Goal: Transaction & Acquisition: Purchase product/service

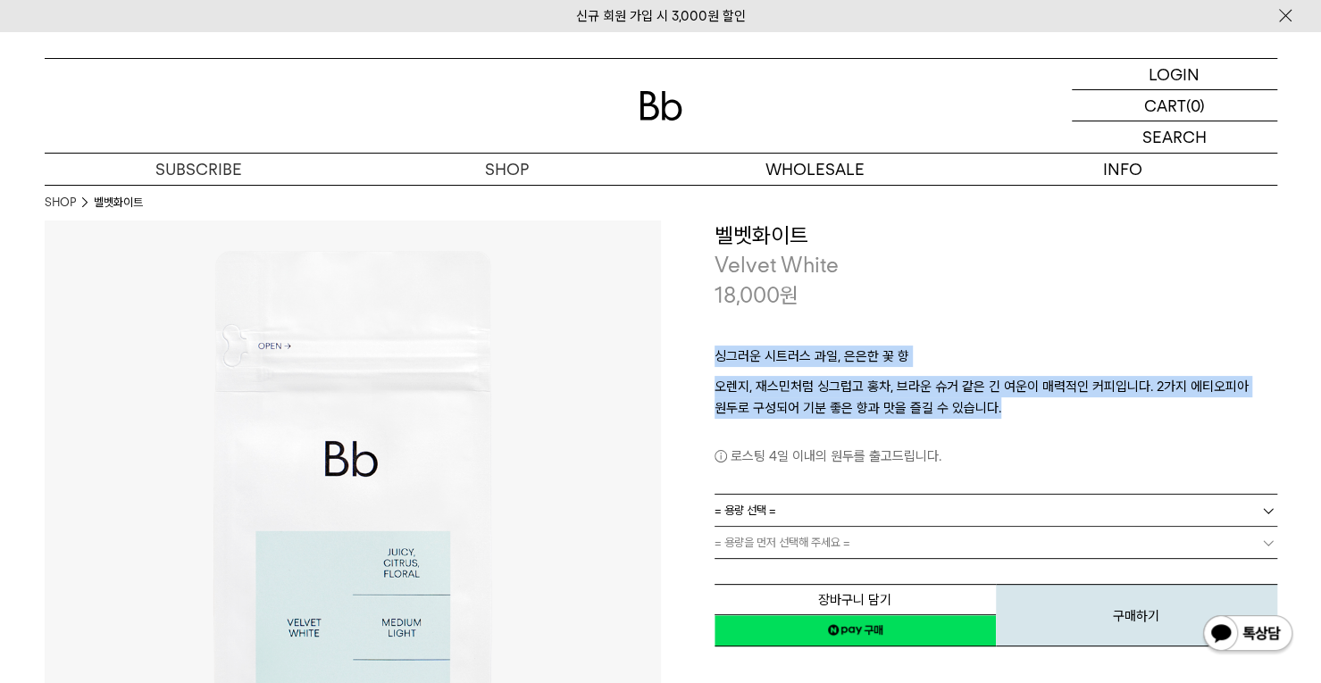
drag, startPoint x: 796, startPoint y: 371, endPoint x: 1010, endPoint y: 411, distance: 217.3
click at [1010, 411] on div "**********" at bounding box center [969, 435] width 616 height 429
click at [1010, 411] on p "오렌지, 재스민처럼 싱그럽고 홍차, 브라운 슈거 같은 긴 여운이 매력적인 커피입니다. 2가지 에티오피아 원두로 구성되어 기분 좋은 향과 맛을 …" at bounding box center [996, 397] width 563 height 43
drag, startPoint x: 1038, startPoint y: 406, endPoint x: 969, endPoint y: 331, distance: 101.8
click at [969, 331] on div "싱그러운 시트러스 과일, 은은한 꽃 향 오렌지, 재스민처럼 싱그럽고 홍차, 브라운 슈거 같은 긴 여운이 매력적인 커피입니다. 2가지 에티오피아…" at bounding box center [996, 402] width 563 height 184
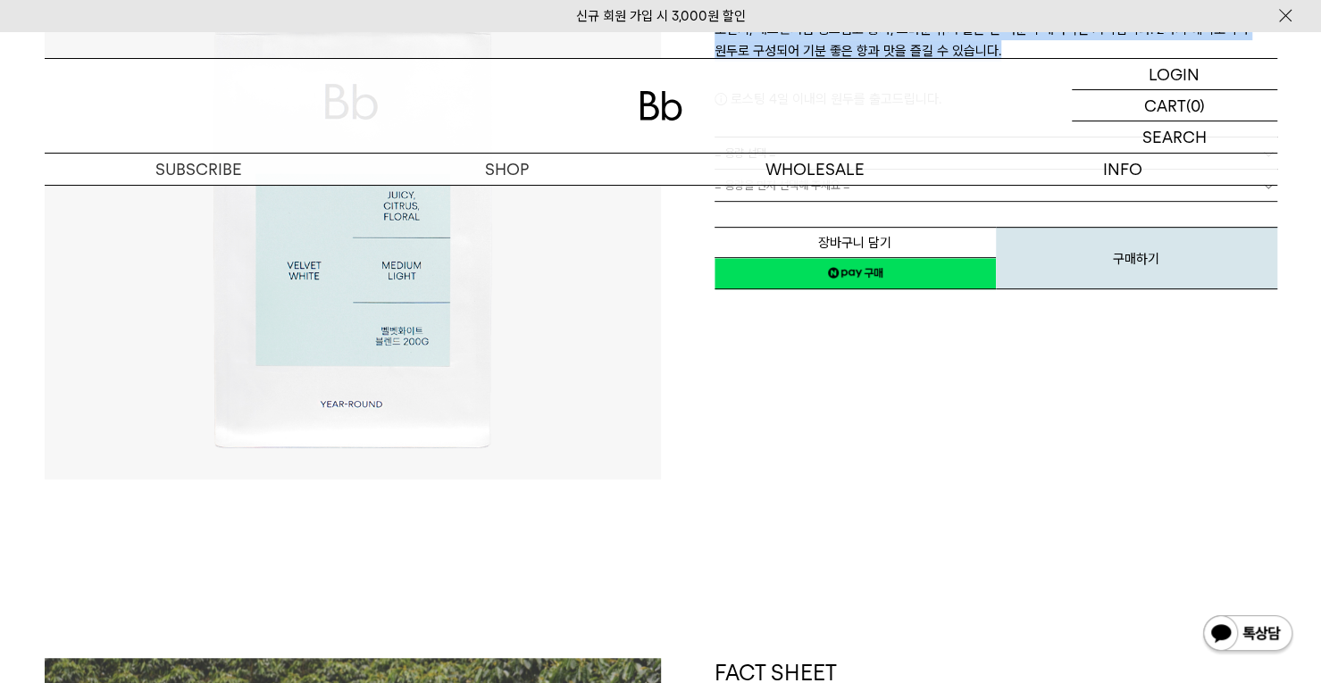
scroll to position [179, 0]
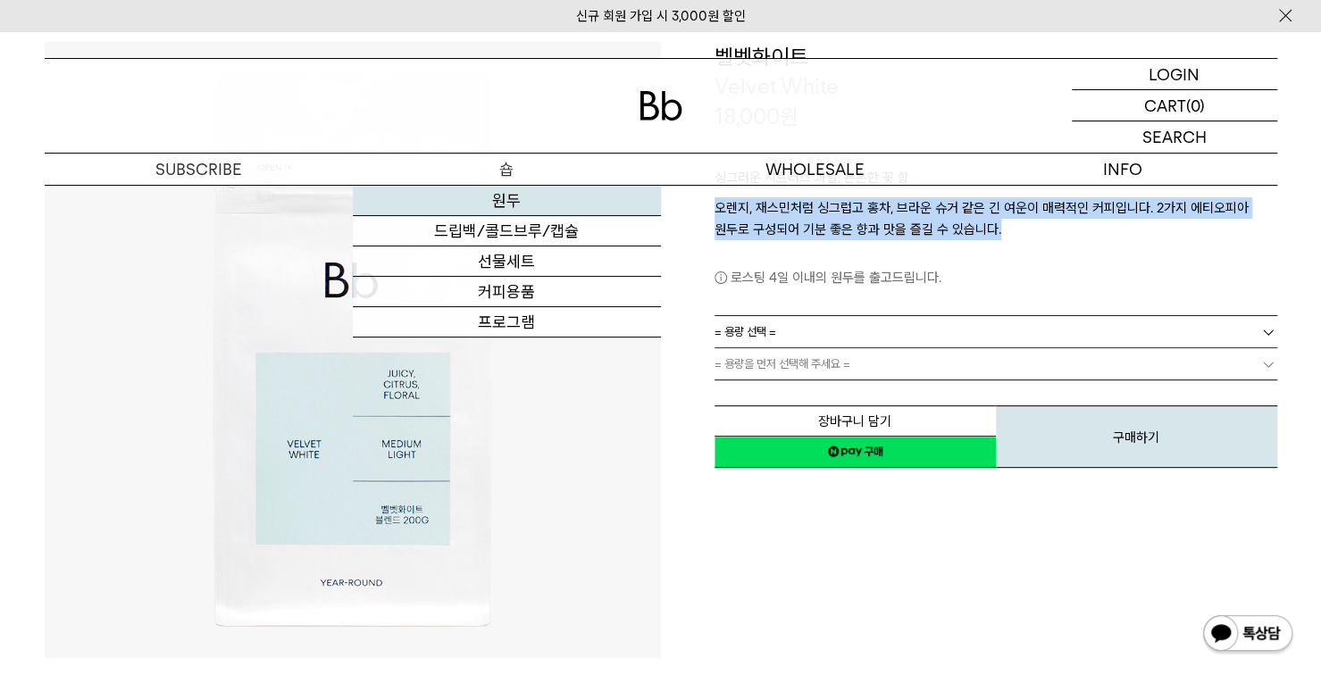
click at [516, 192] on link "원두" at bounding box center [507, 201] width 308 height 30
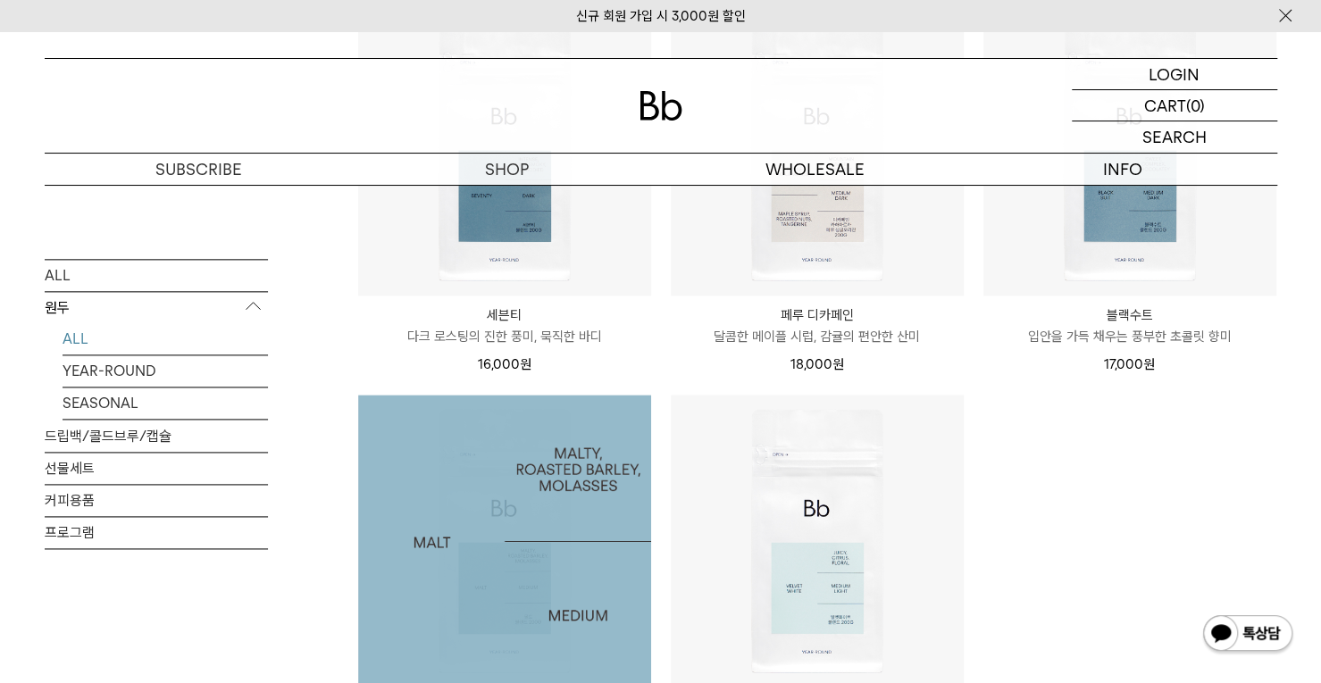
scroll to position [1429, 0]
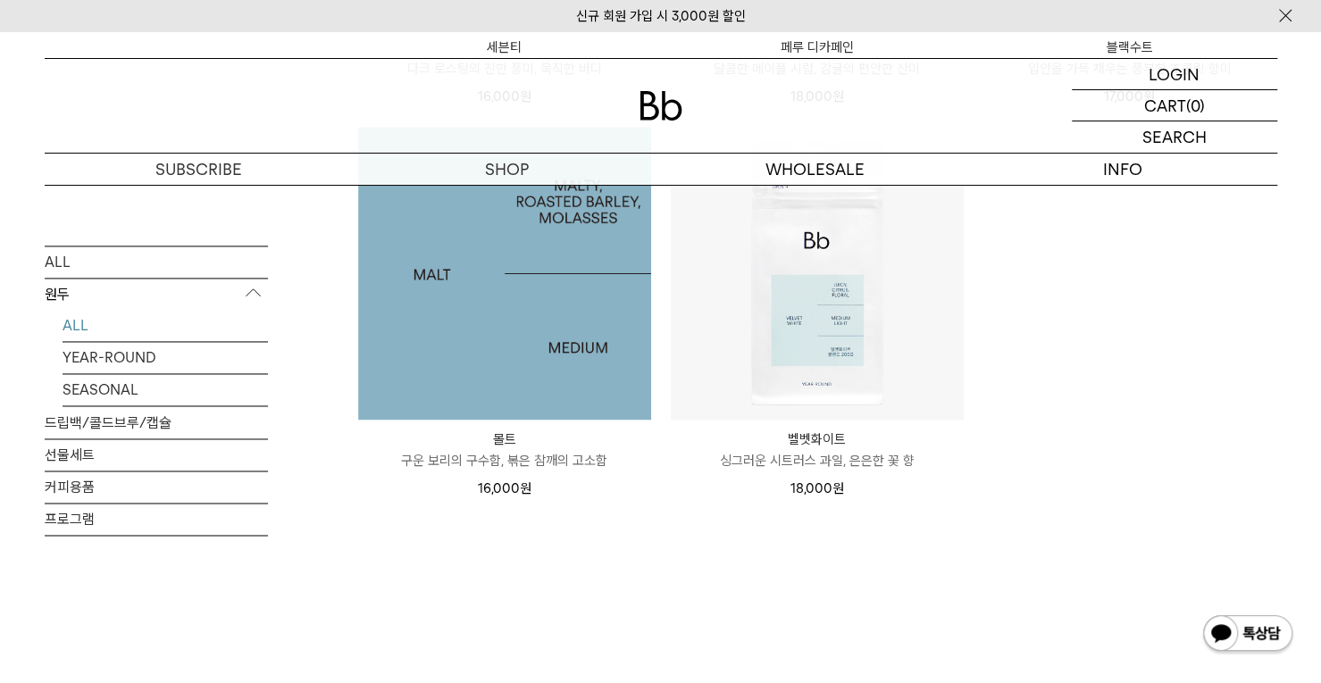
click at [536, 347] on img at bounding box center [504, 273] width 293 height 293
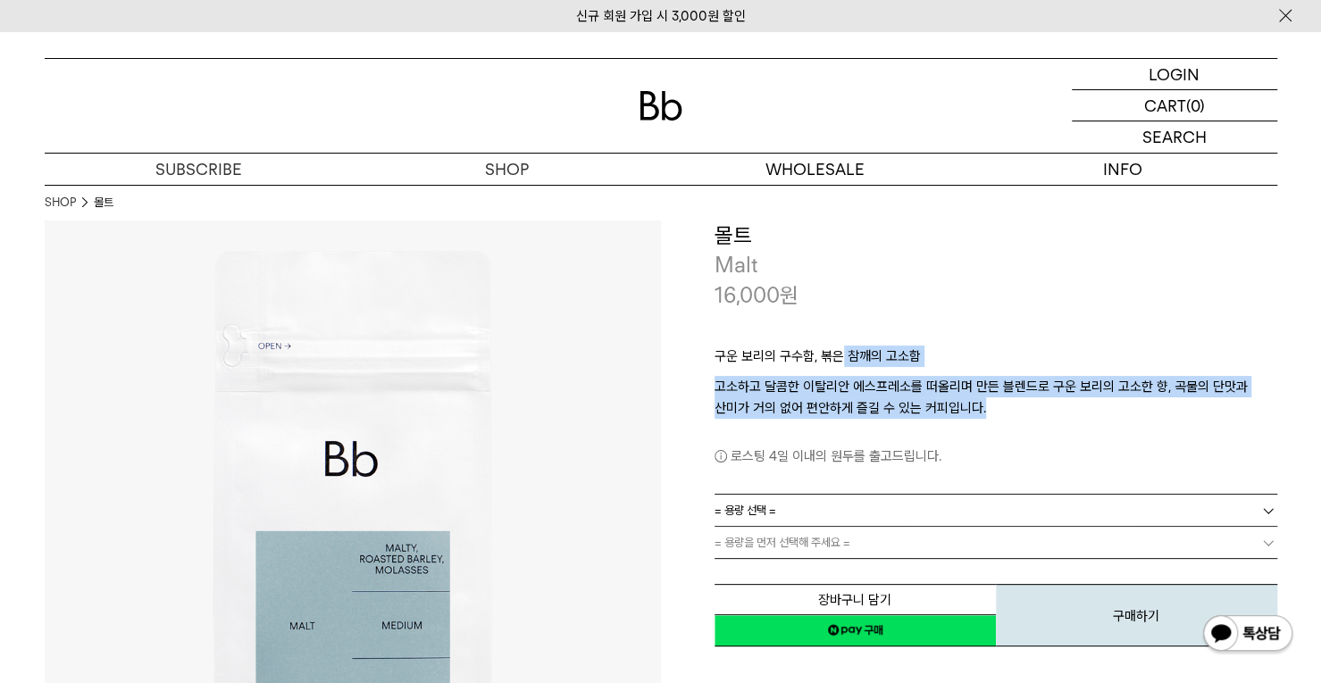
click at [838, 339] on div "구운 보리의 구수함, 볶은 참깨의 고소함 고소하고 달콤한 이탈리안 에스프레소를 떠올리며 만든 블렌드로 구운 보리의 고소한 향, 곡물의 단맛과 …" at bounding box center [996, 402] width 563 height 184
click at [864, 377] on p "고소하고 달콤한 이탈리안 에스프레소를 떠올리며 만든 블렌드로 구운 보리의 고소한 향, 곡물의 단맛과 산미가 거의 없어 편안하게 즐길 수 있는 …" at bounding box center [996, 397] width 563 height 43
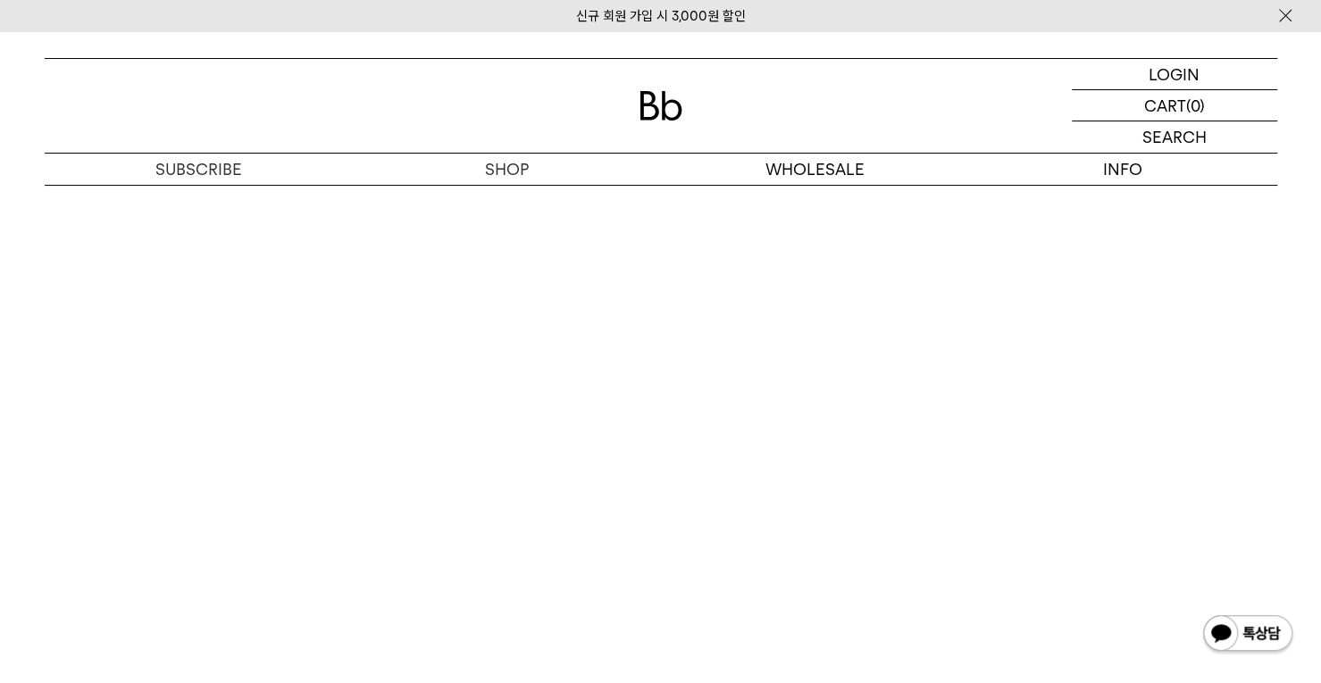
scroll to position [3395, 0]
